Goal: Understand process/instructions

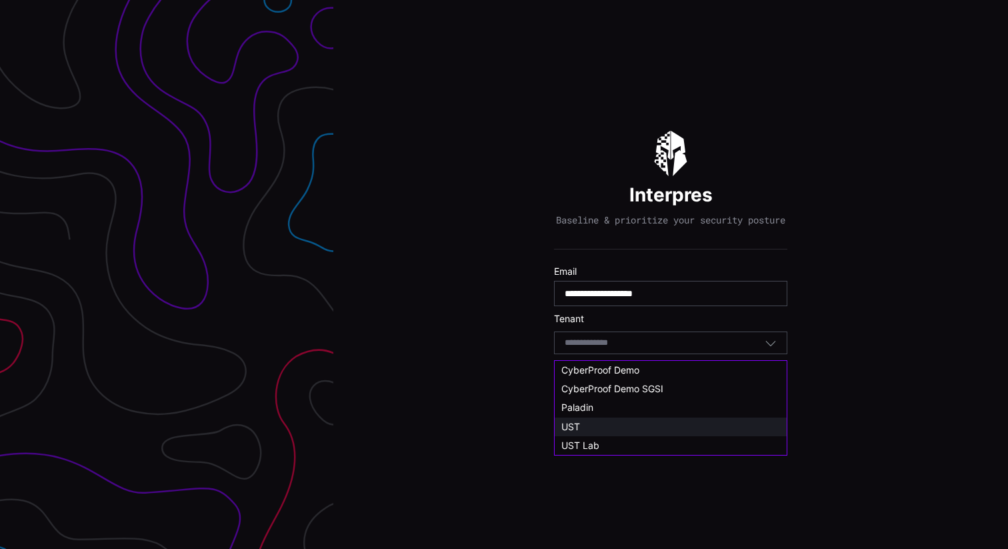
click at [668, 427] on div "UST" at bounding box center [670, 427] width 219 height 12
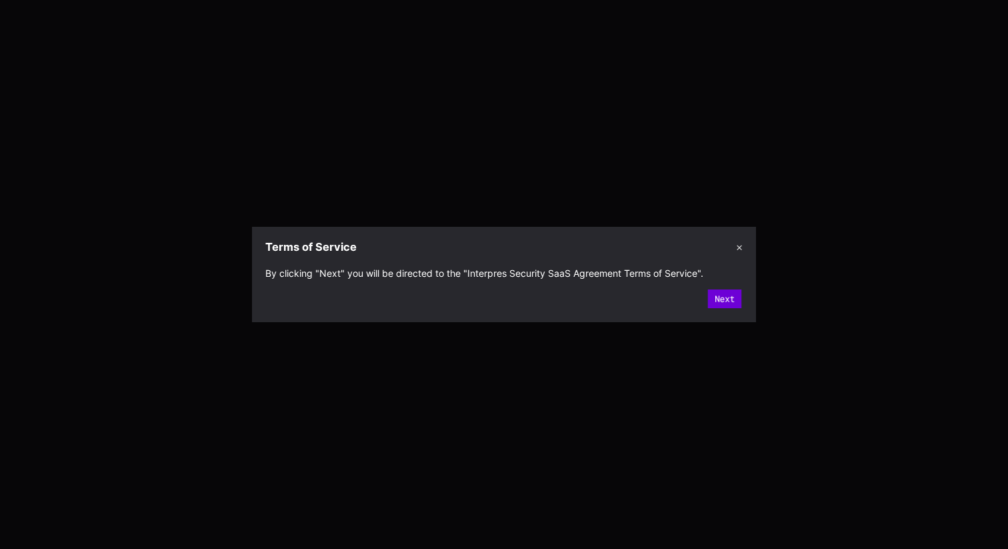
click at [728, 303] on button "Next" at bounding box center [725, 298] width 34 height 19
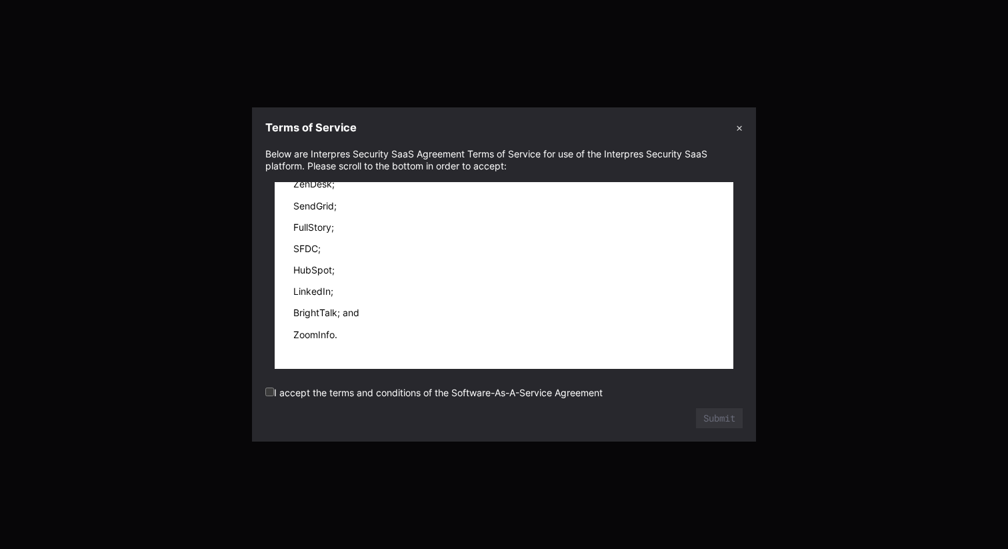
scroll to position [22212, 0]
click at [719, 417] on button "Submit" at bounding box center [720, 418] width 42 height 18
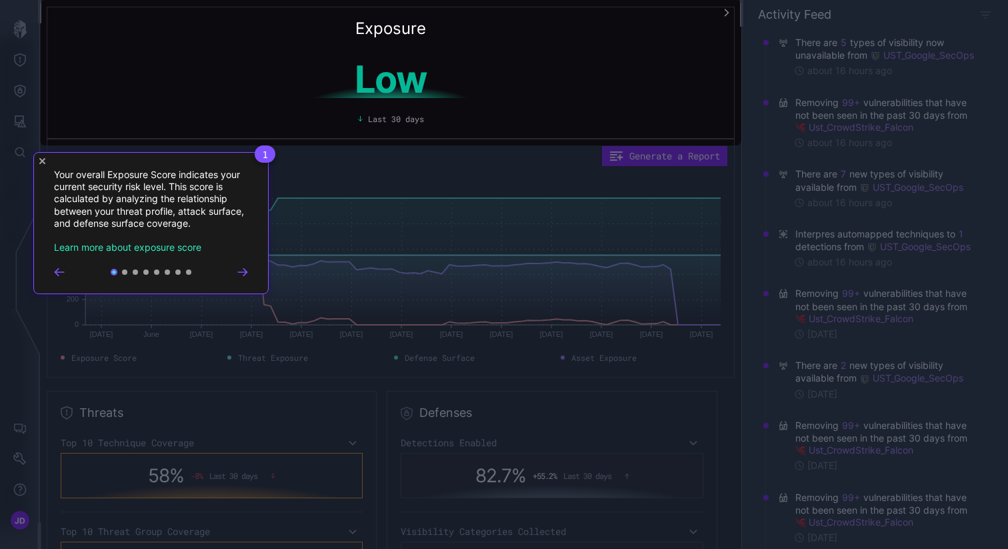
click at [244, 273] on icon "Go to next step" at bounding box center [242, 272] width 11 height 8
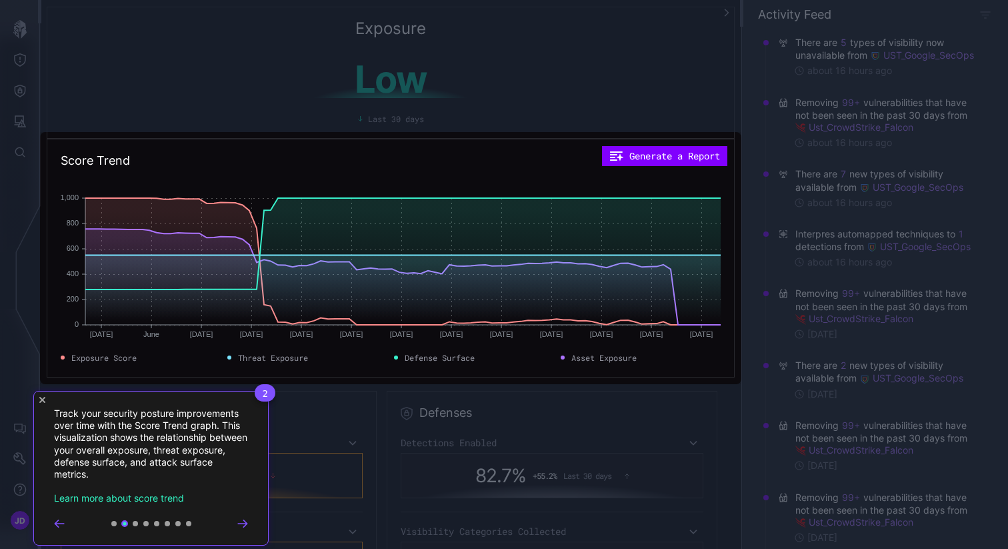
click at [245, 529] on div "2 Track your security posture improvements over time with the Score Trend graph…" at bounding box center [150, 468] width 235 height 155
click at [245, 525] on icon "Go to next step" at bounding box center [242, 523] width 11 height 8
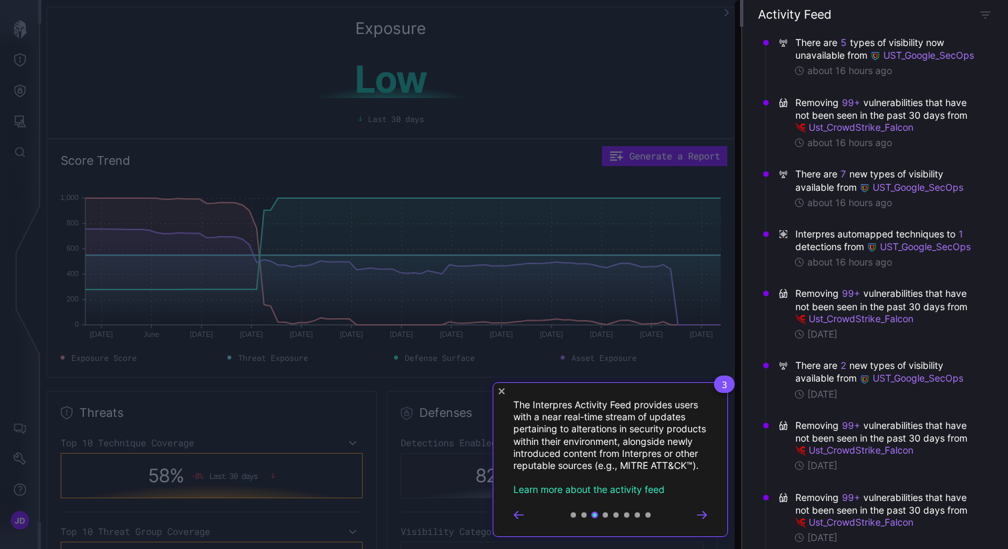
click at [704, 517] on icon "Go to next step" at bounding box center [702, 514] width 9 height 7
